Goal: Participate in discussion

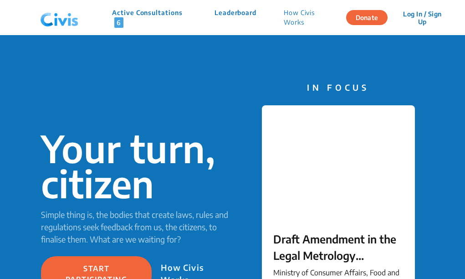
click at [354, 73] on div "Your turn, citizen Simple thing is, the bodies that create laws, rules and regu…" at bounding box center [232, 211] width 465 height 352
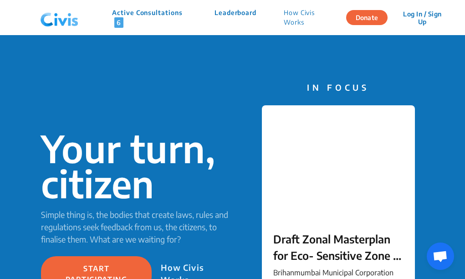
click at [125, 20] on p "Active Consultations 6" at bounding box center [149, 18] width 75 height 20
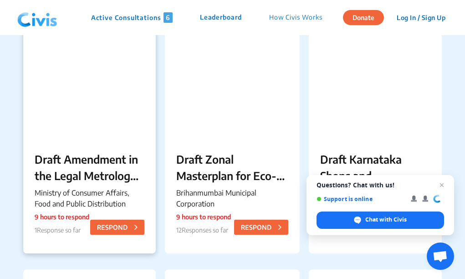
scroll to position [137, 0]
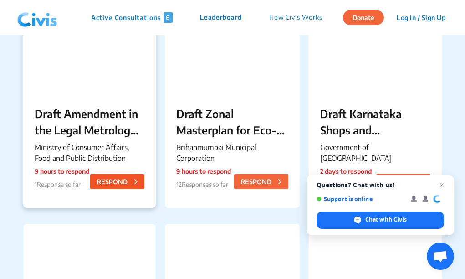
click at [109, 179] on button "RESPOND" at bounding box center [117, 181] width 54 height 15
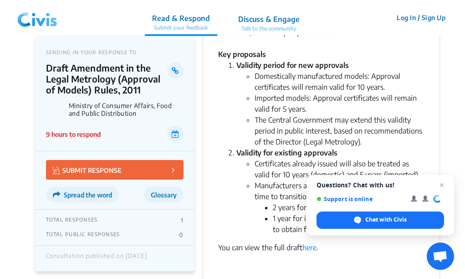
scroll to position [182, 0]
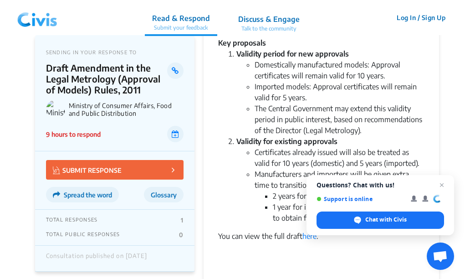
click at [277, 24] on p "Discuss & Engage" at bounding box center [268, 19] width 61 height 11
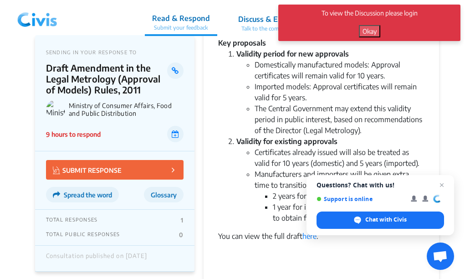
click at [370, 33] on button "Okay" at bounding box center [369, 31] width 21 height 12
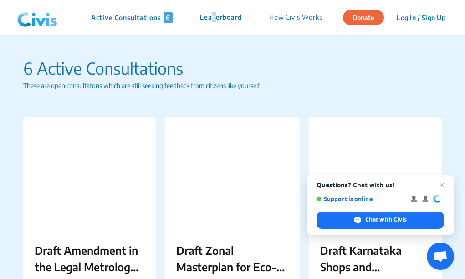
click at [212, 15] on p "Leaderboard" at bounding box center [221, 17] width 42 height 10
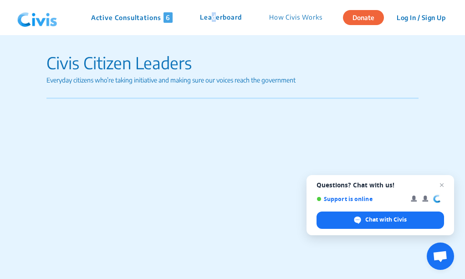
click at [212, 15] on p "Leaderboard" at bounding box center [221, 17] width 42 height 10
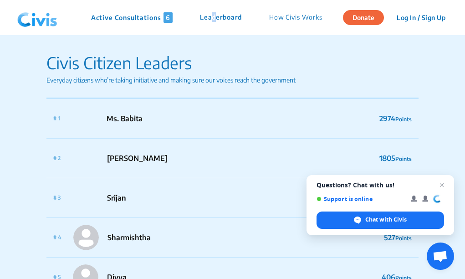
click at [411, 14] on button "Log In / Sign Up" at bounding box center [421, 17] width 61 height 14
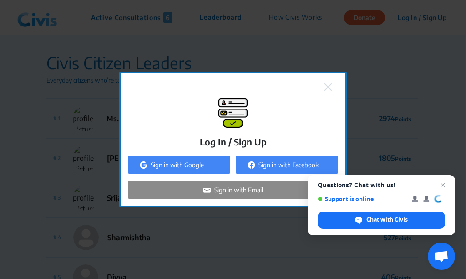
click at [225, 195] on div "Sign in with Email" at bounding box center [233, 190] width 210 height 18
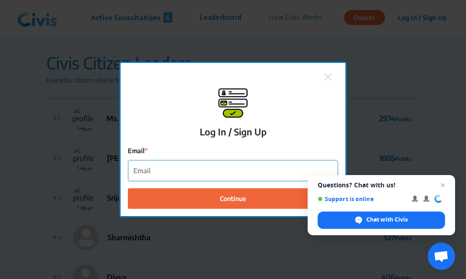
click at [189, 176] on input "Email" at bounding box center [233, 170] width 210 height 20
type input "[EMAIL_ADDRESS][DOMAIN_NAME]"
click at [128, 188] on button "Continue" at bounding box center [233, 198] width 210 height 20
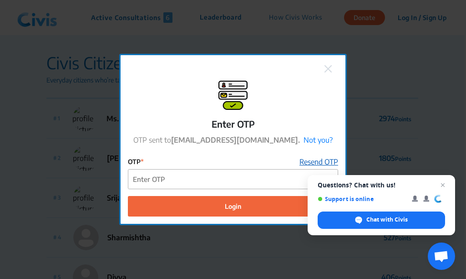
click at [322, 158] on link "Resend OTP" at bounding box center [319, 161] width 39 height 11
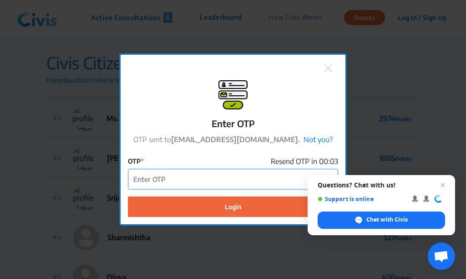
click at [228, 176] on input "OTP" at bounding box center [233, 179] width 210 height 20
type input "674896"
click at [128, 196] on button "Login" at bounding box center [233, 206] width 210 height 20
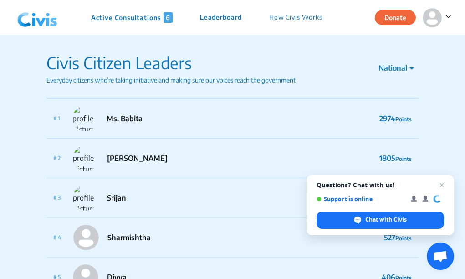
click at [123, 19] on p "Active Consultations 6" at bounding box center [132, 17] width 82 height 10
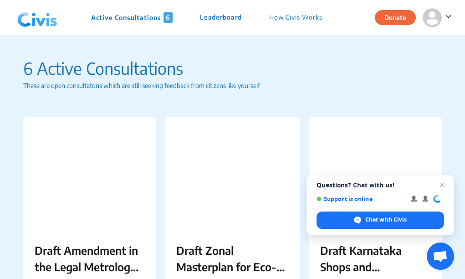
scroll to position [46, 0]
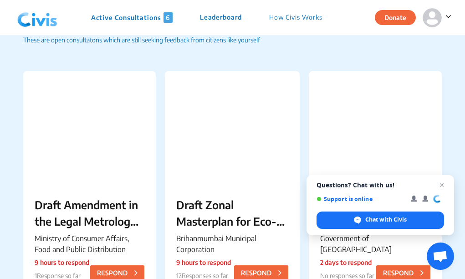
click at [445, 16] on icon at bounding box center [448, 16] width 6 height 9
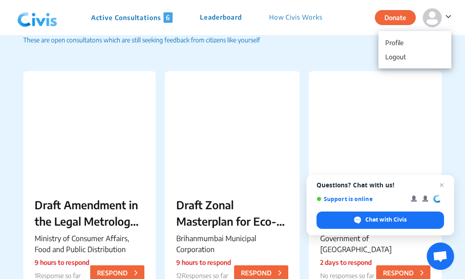
click at [343, 47] on div "6 Active Consultations These are open consultatons which are still seeking feed…" at bounding box center [232, 268] width 419 height 557
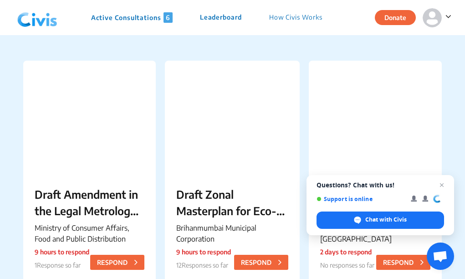
scroll to position [91, 0]
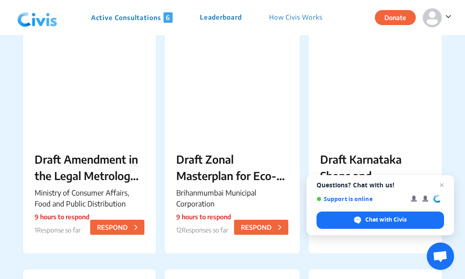
click at [283, 20] on p "How Civis Works" at bounding box center [295, 17] width 53 height 10
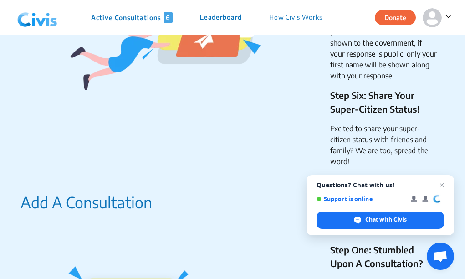
scroll to position [956, 0]
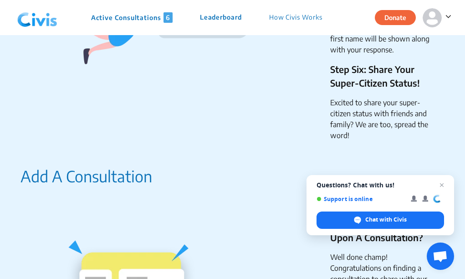
click at [435, 19] on img at bounding box center [432, 17] width 19 height 19
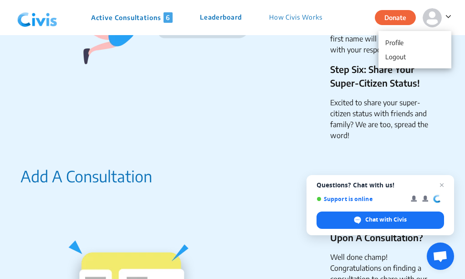
click at [435, 19] on img at bounding box center [432, 17] width 19 height 19
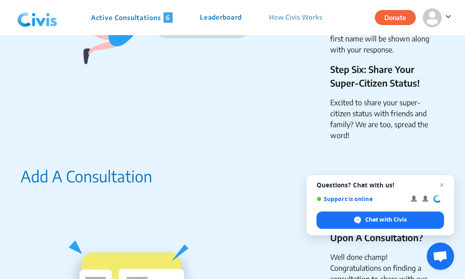
drag, startPoint x: 432, startPoint y: 1, endPoint x: 437, endPoint y: 11, distance: 11.6
click at [437, 8] on div "Donate" at bounding box center [413, 17] width 77 height 35
click at [438, 14] on img at bounding box center [432, 17] width 19 height 19
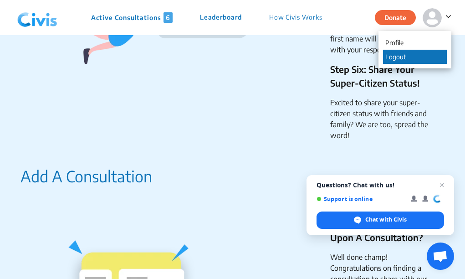
click at [431, 51] on p "Logout" at bounding box center [415, 57] width 64 height 14
